Goal: Find specific page/section: Find specific page/section

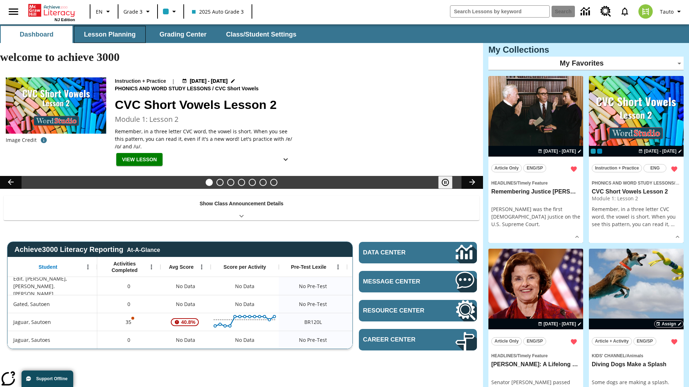
click at [110, 34] on button "Lesson Planning" at bounding box center [110, 34] width 72 height 17
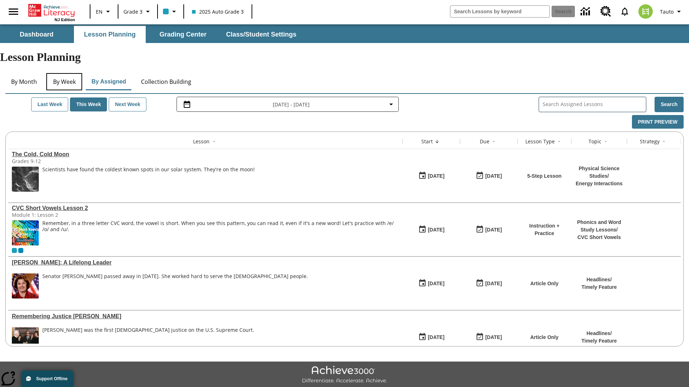
click at [64, 73] on button "By Week" at bounding box center [64, 81] width 36 height 17
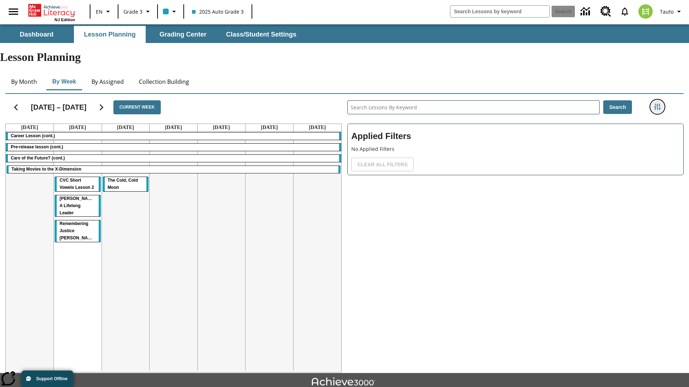
click at [657, 104] on icon "Filters Side menu" at bounding box center [657, 107] width 6 height 6
